Goal: Information Seeking & Learning: Check status

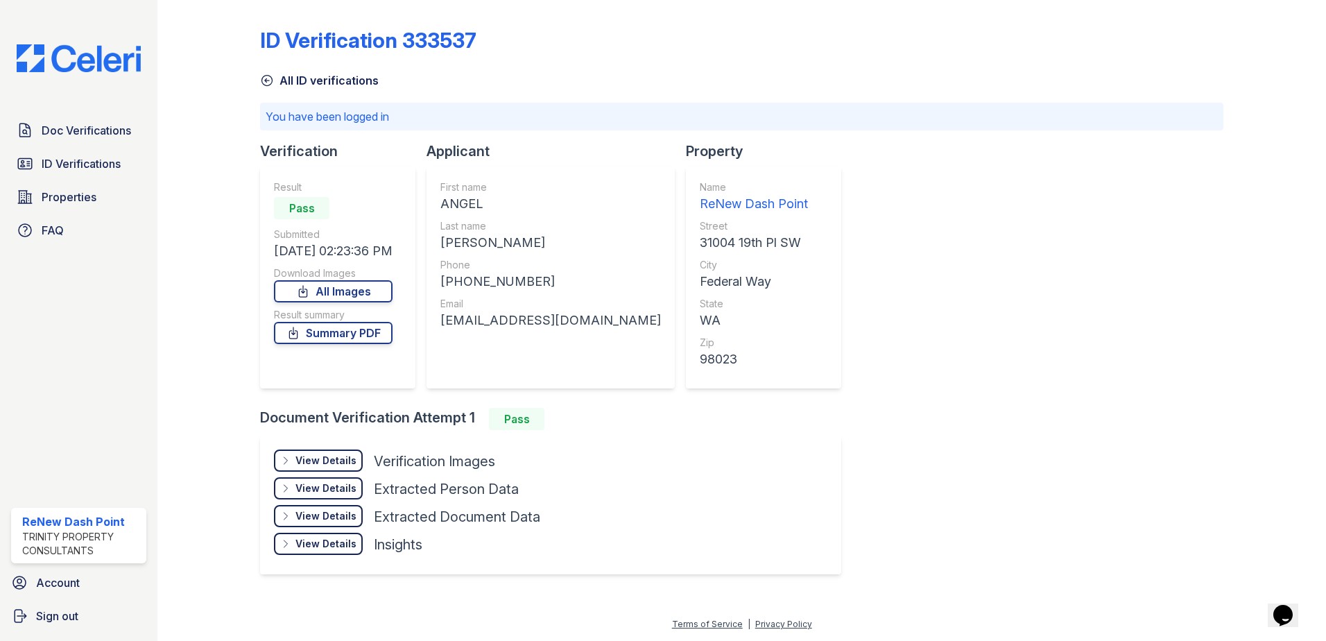
click at [69, 137] on span "Doc Verifications" at bounding box center [86, 130] width 89 height 17
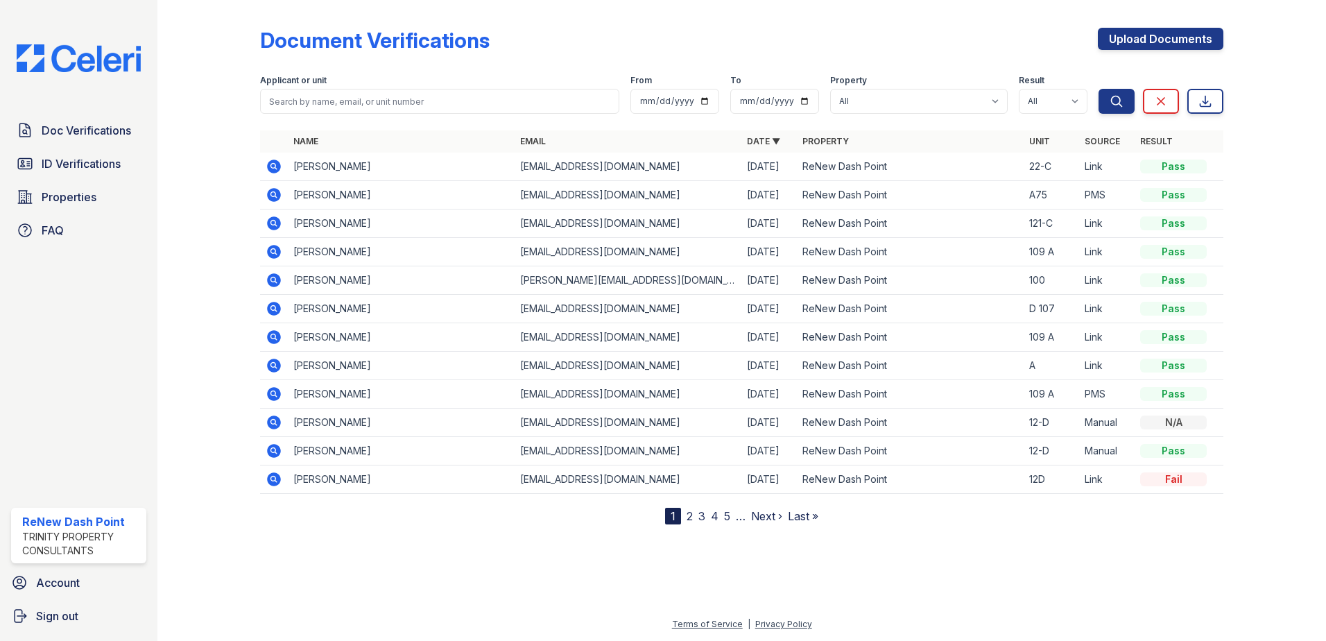
click at [277, 284] on icon at bounding box center [274, 280] width 14 height 14
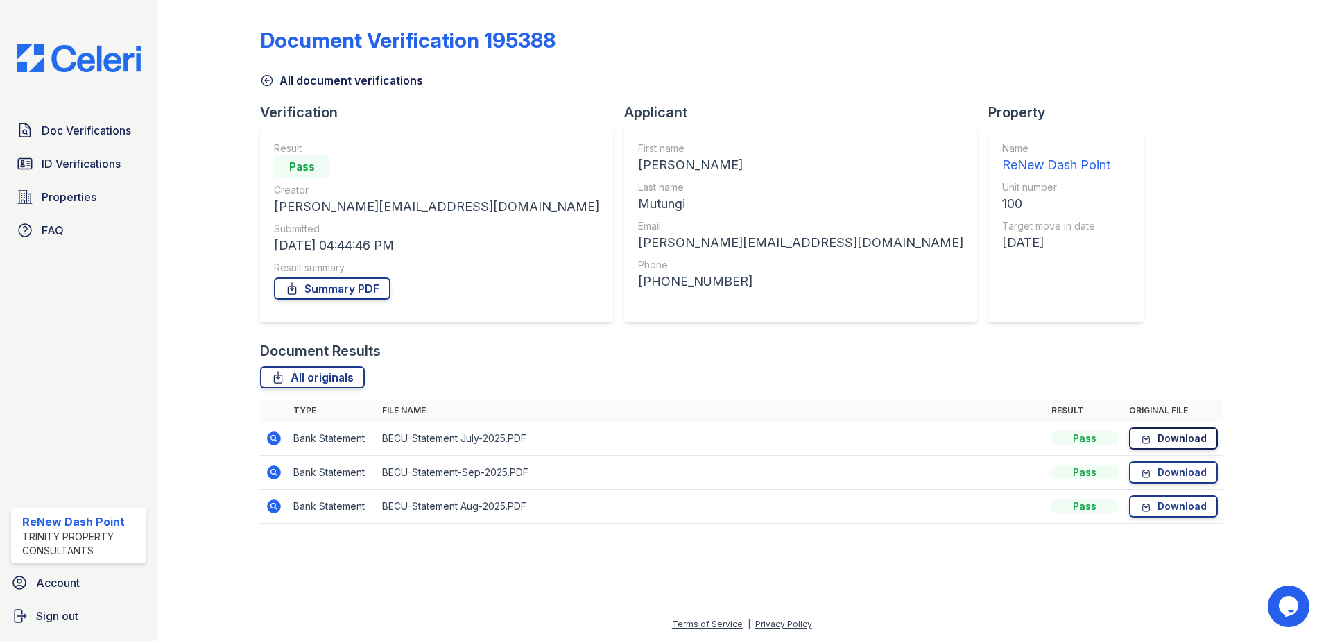
click at [1197, 444] on link "Download" at bounding box center [1173, 438] width 89 height 22
click at [1138, 473] on link "Download" at bounding box center [1173, 472] width 89 height 22
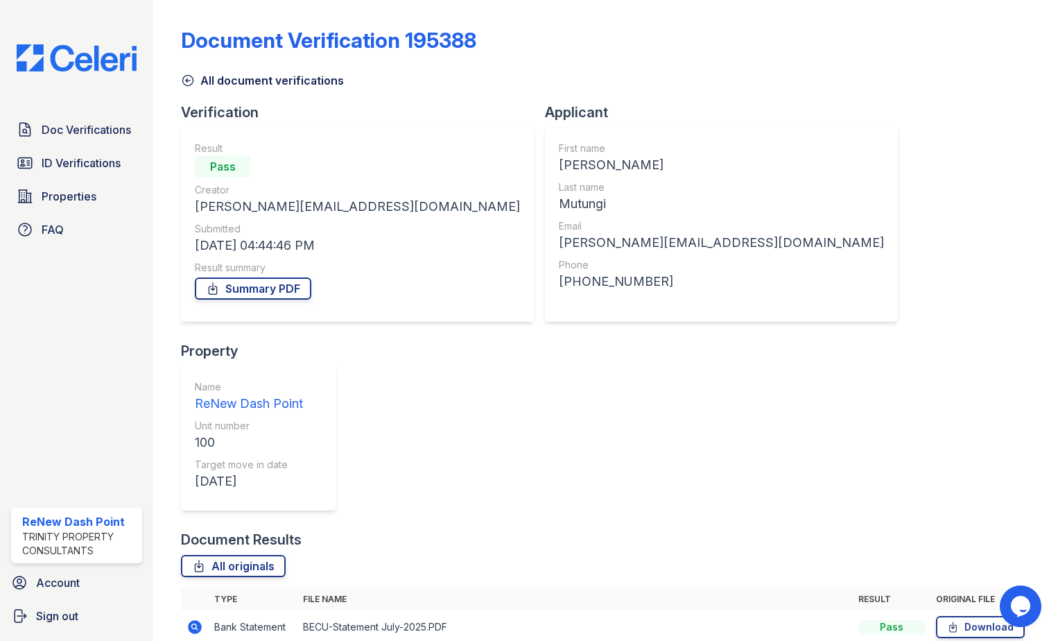
drag, startPoint x: 991, startPoint y: 507, endPoint x: 1021, endPoint y: 503, distance: 30.8
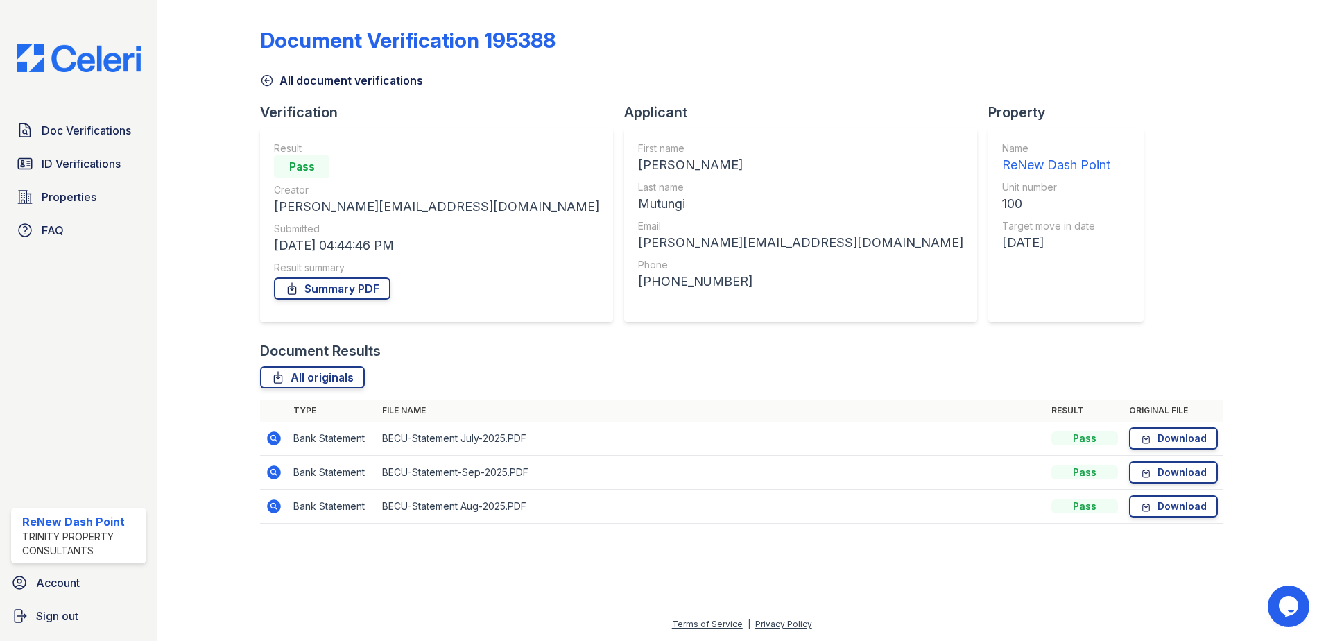
click at [1140, 220] on div "Document Verification 195388 All document verifications Verification Result Pas…" at bounding box center [741, 272] width 963 height 532
click at [71, 160] on span "ID Verifications" at bounding box center [81, 163] width 79 height 17
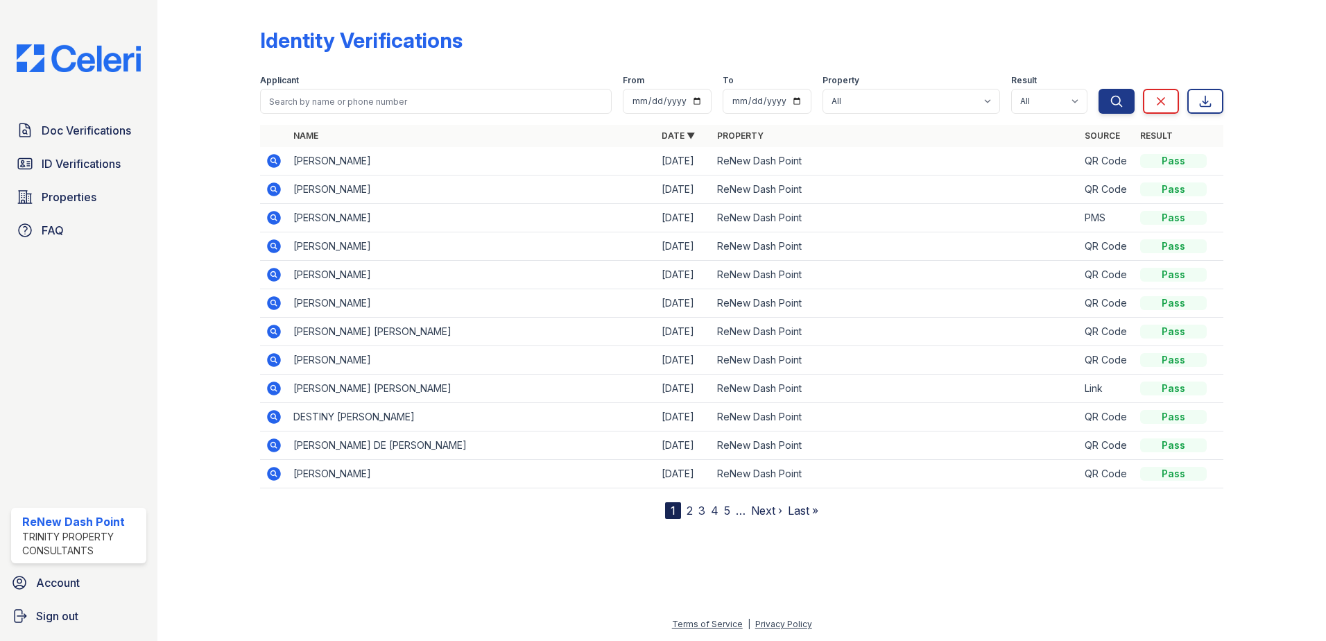
drag, startPoint x: 686, startPoint y: 511, endPoint x: 683, endPoint y: 499, distance: 13.0
click at [686, 511] on link "2" at bounding box center [689, 510] width 6 height 14
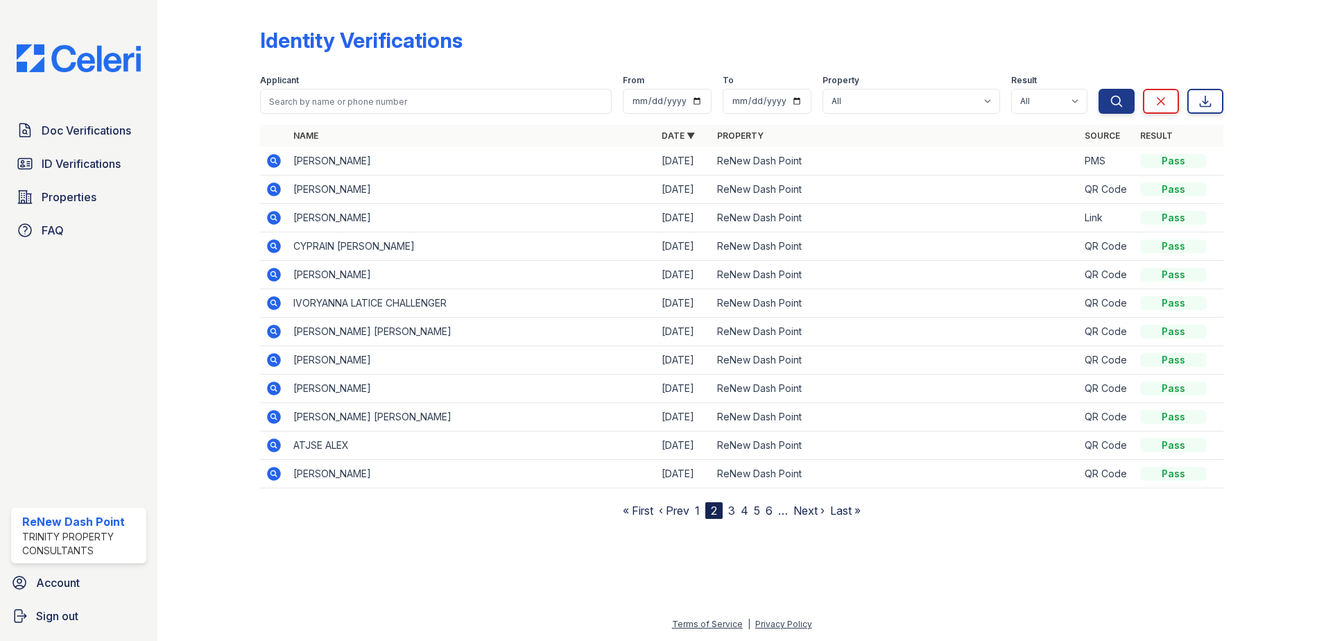
click at [698, 510] on link "1" at bounding box center [697, 510] width 5 height 14
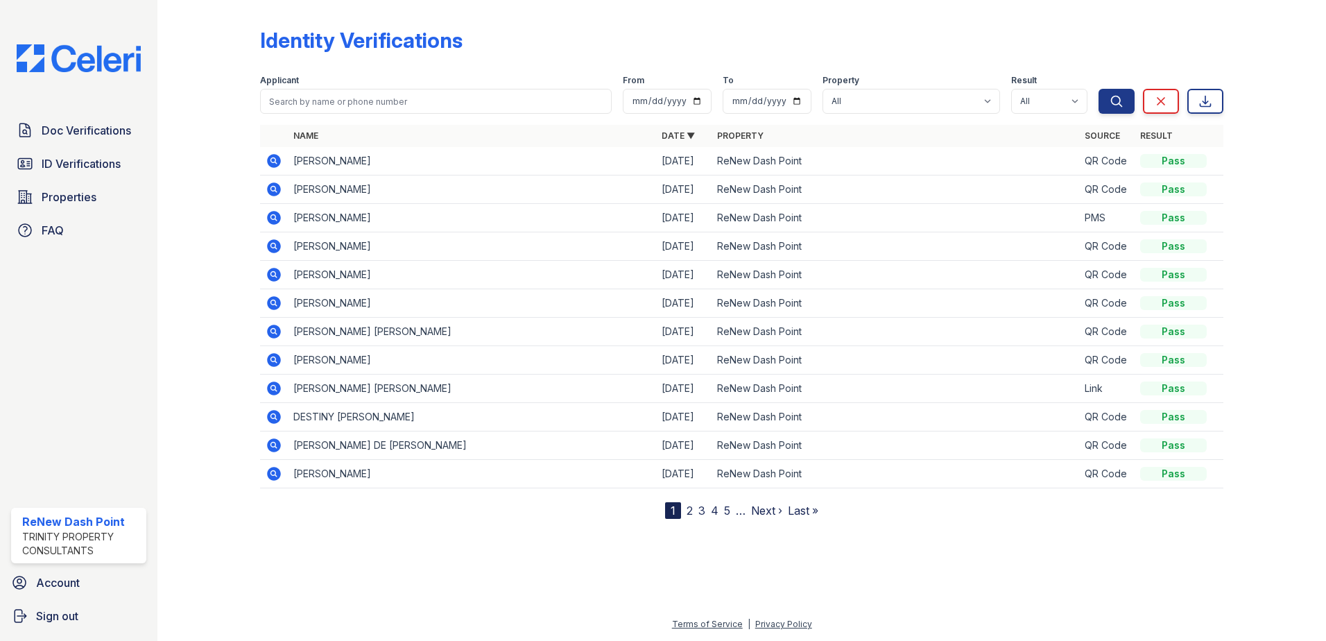
click at [386, 117] on form "Applicant From To Property All ReNew Dash Point Result All Pass Fail Caution Re…" at bounding box center [741, 91] width 963 height 55
click at [384, 108] on input "search" at bounding box center [436, 101] width 352 height 25
type input "cathy"
click at [1098, 89] on button "Search" at bounding box center [1116, 101] width 36 height 25
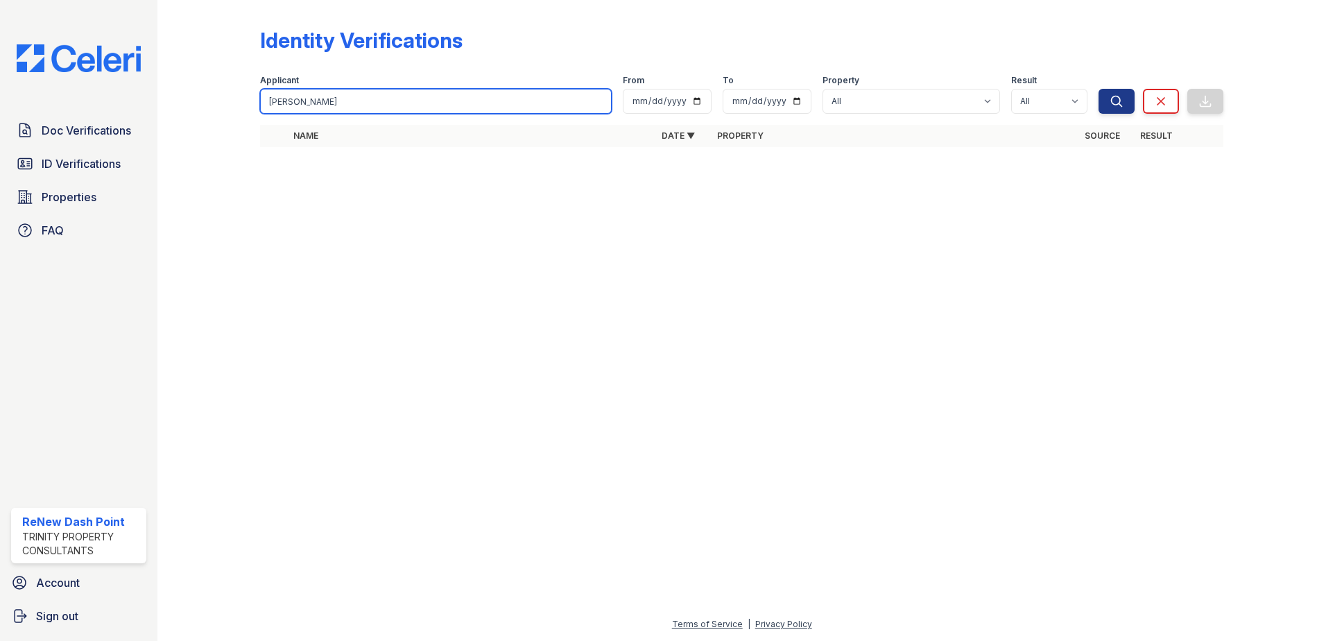
click at [324, 101] on input "cathy" at bounding box center [436, 101] width 352 height 25
type input "catherine"
click at [1098, 89] on button "Search" at bounding box center [1116, 101] width 36 height 25
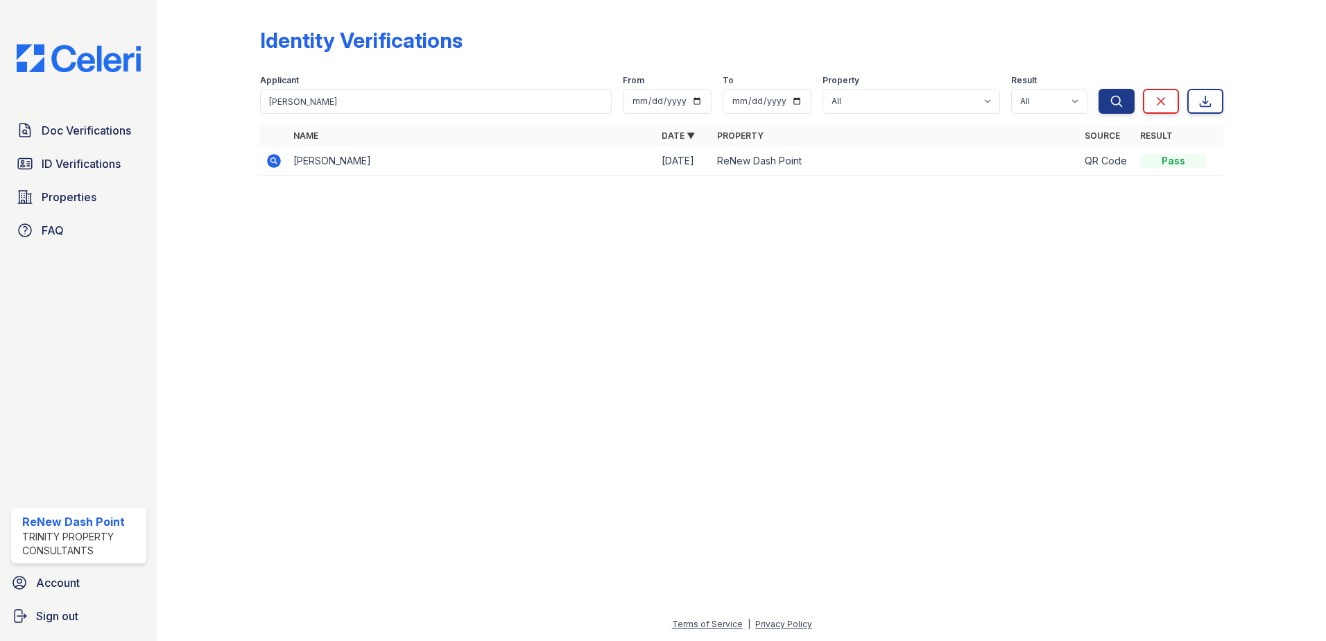
click at [270, 160] on icon at bounding box center [274, 161] width 17 height 17
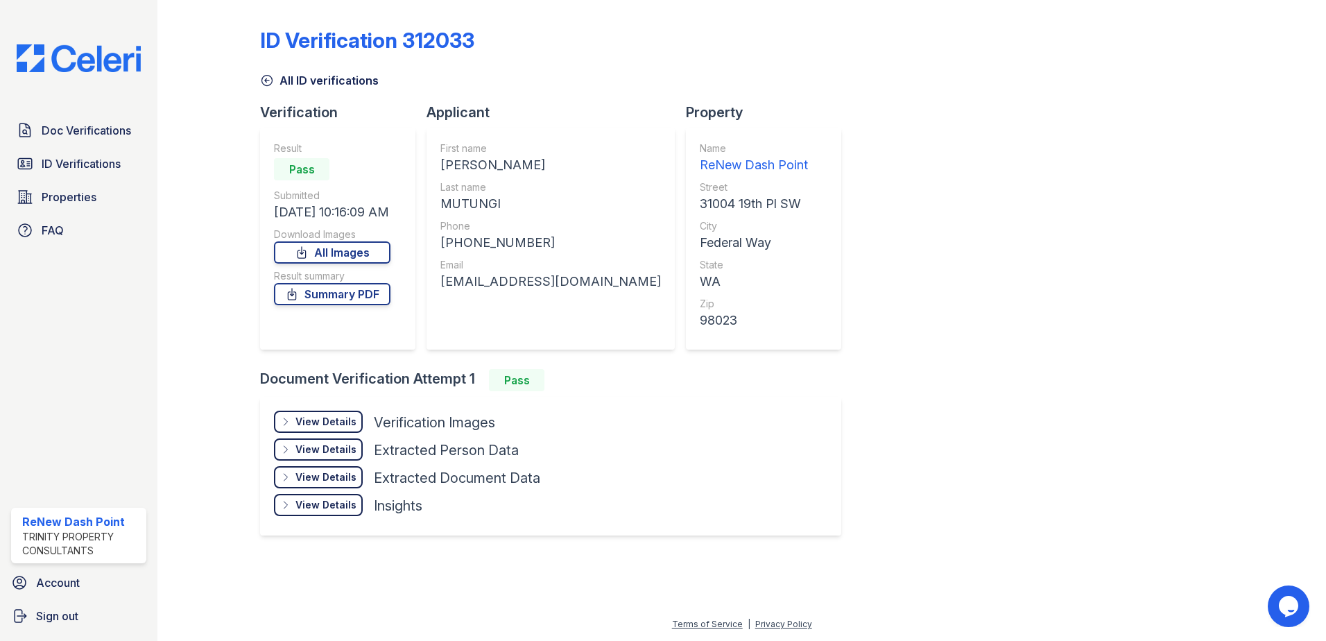
click at [325, 416] on div "View Details" at bounding box center [325, 422] width 61 height 14
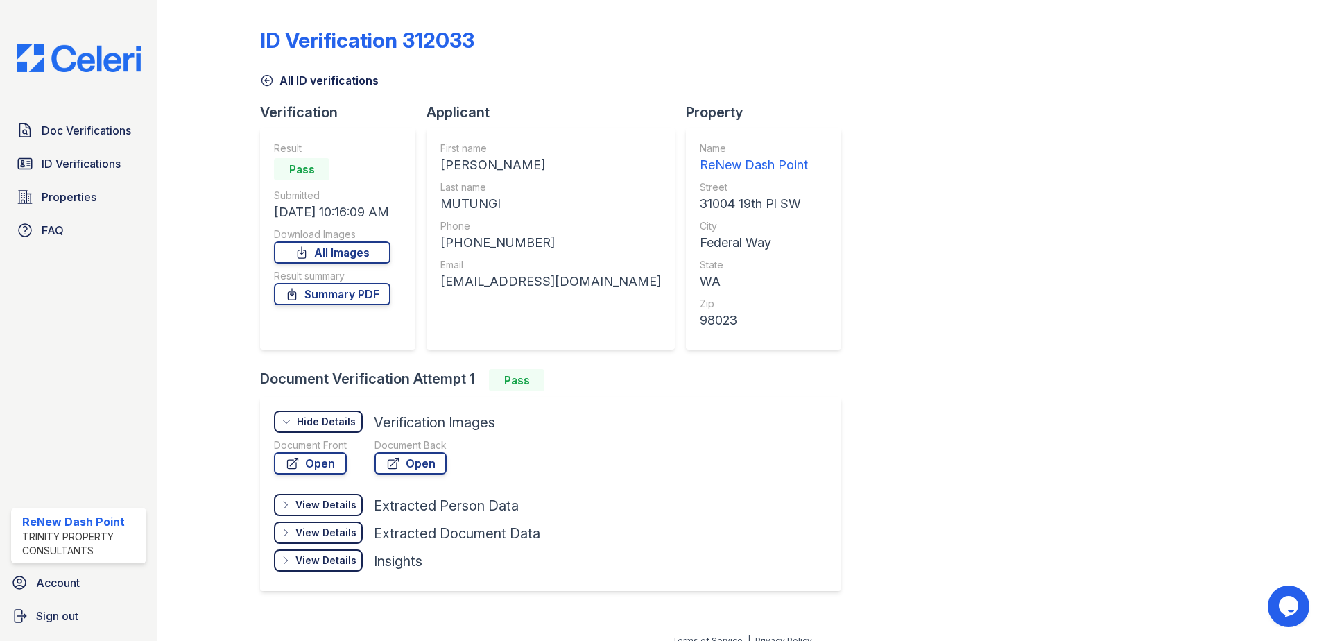
scroll to position [17, 0]
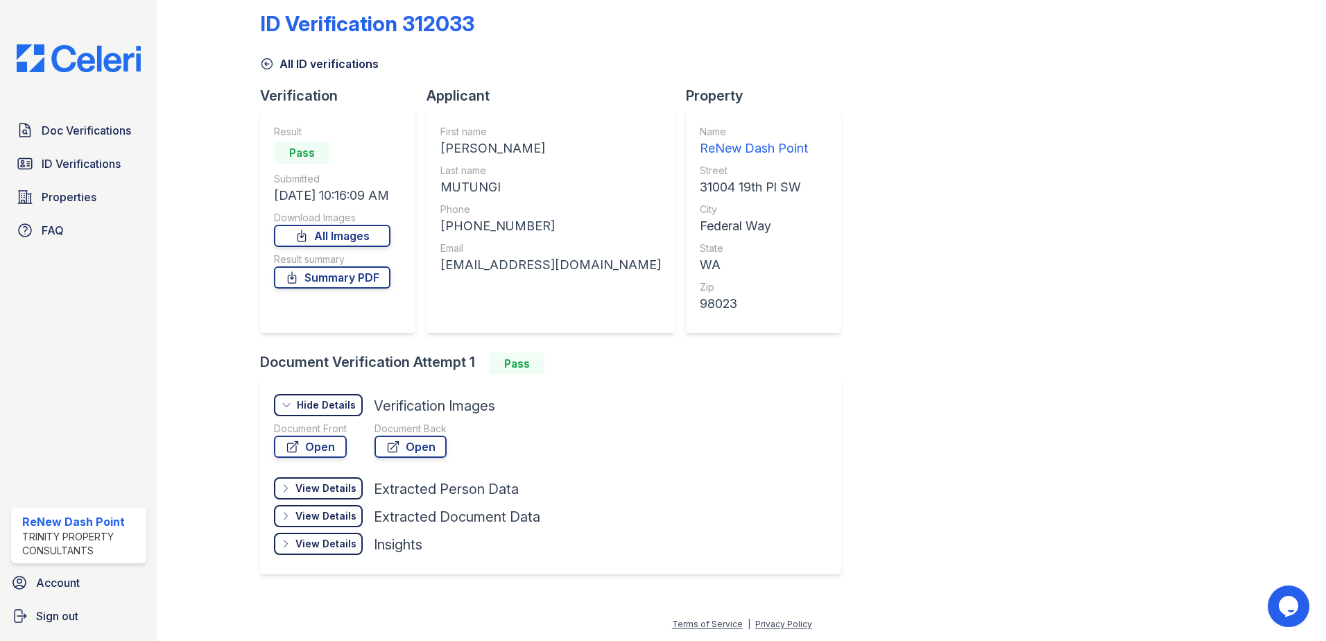
drag, startPoint x: 348, startPoint y: 492, endPoint x: 383, endPoint y: 487, distance: 35.6
click at [349, 490] on div "View Details" at bounding box center [325, 488] width 61 height 14
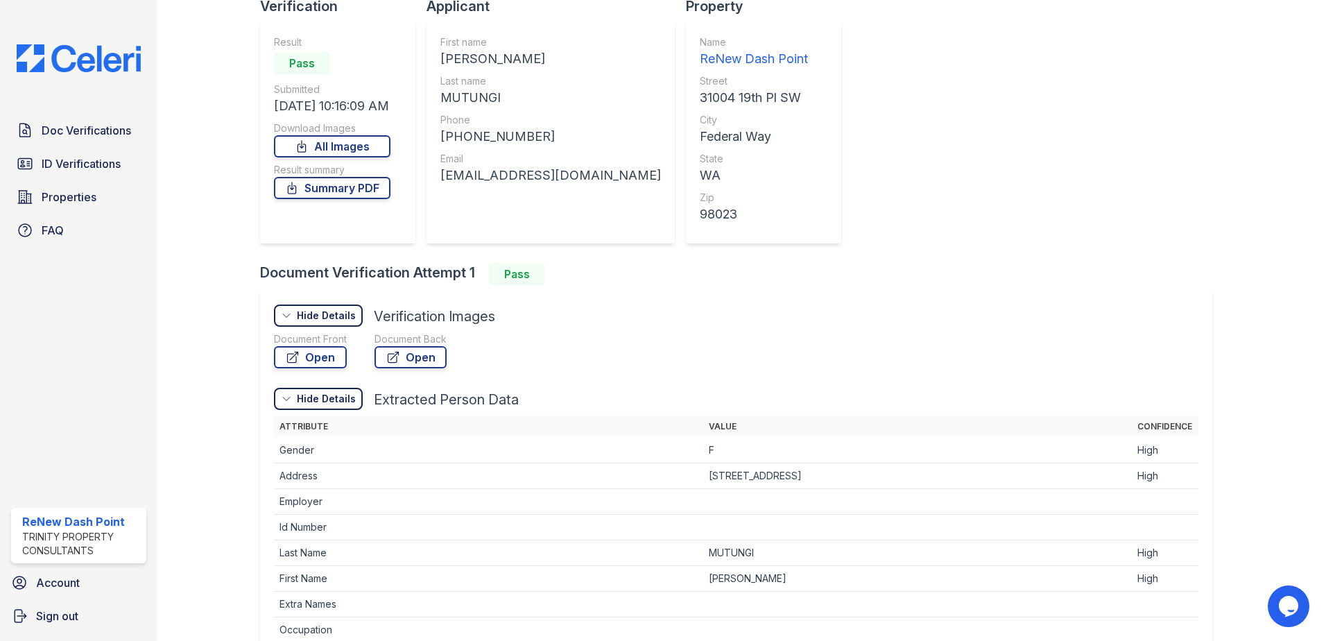
scroll to position [0, 0]
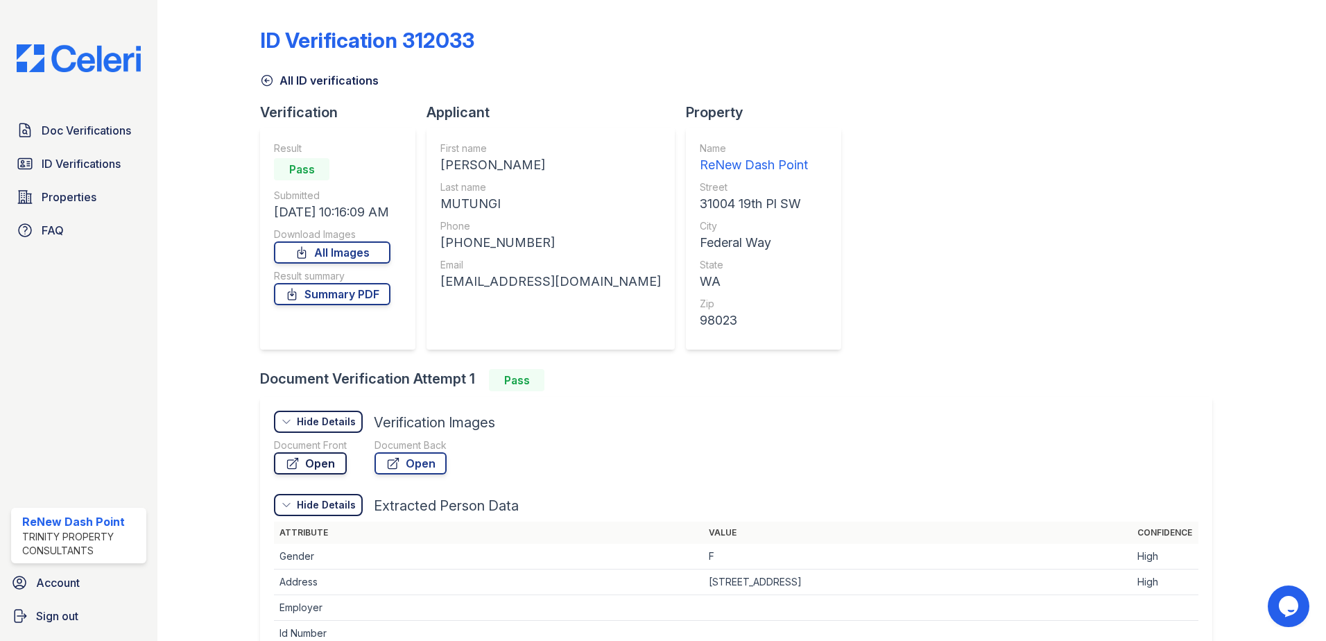
click at [313, 462] on link "Open" at bounding box center [310, 463] width 73 height 22
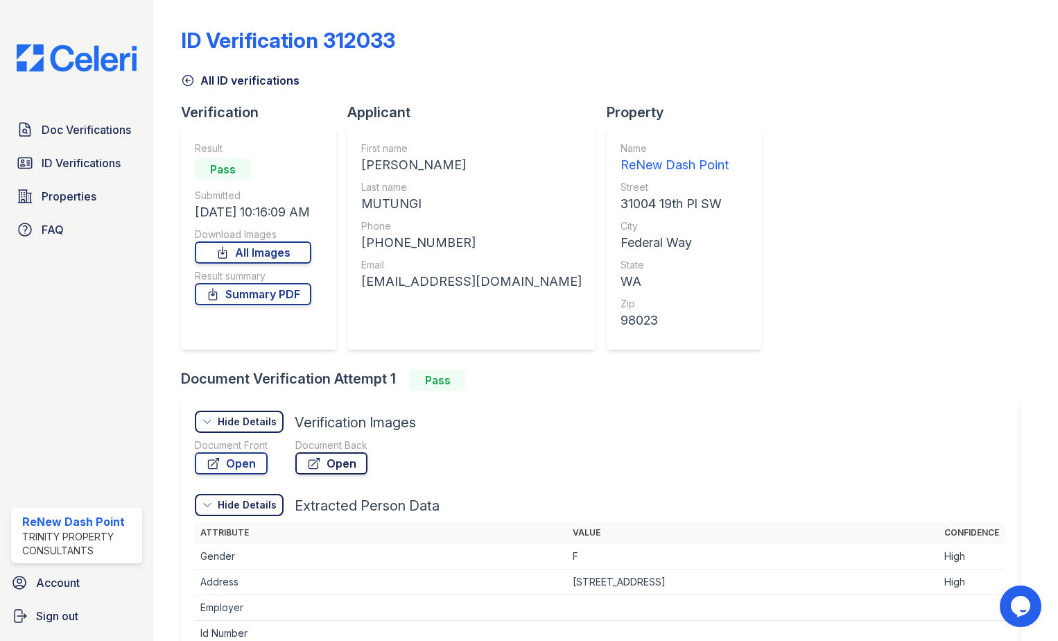
click at [338, 469] on link "Open" at bounding box center [331, 463] width 72 height 22
